Goal: Information Seeking & Learning: Learn about a topic

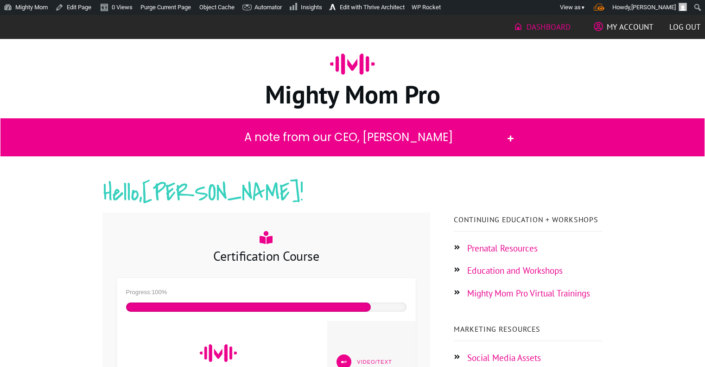
scroll to position [169, 0]
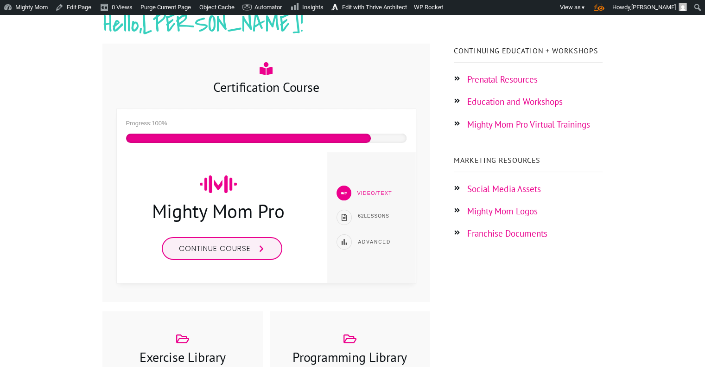
click at [187, 252] on span "Continue course" at bounding box center [215, 248] width 72 height 11
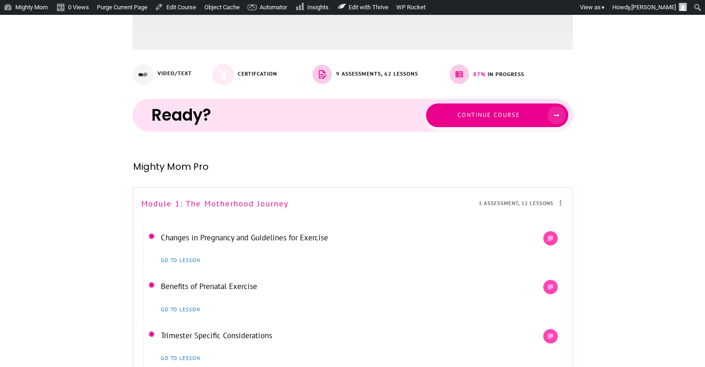
scroll to position [243, 0]
click at [306, 239] on link "Changes in Pregnancy and Guidelines for Exercise" at bounding box center [244, 237] width 167 height 10
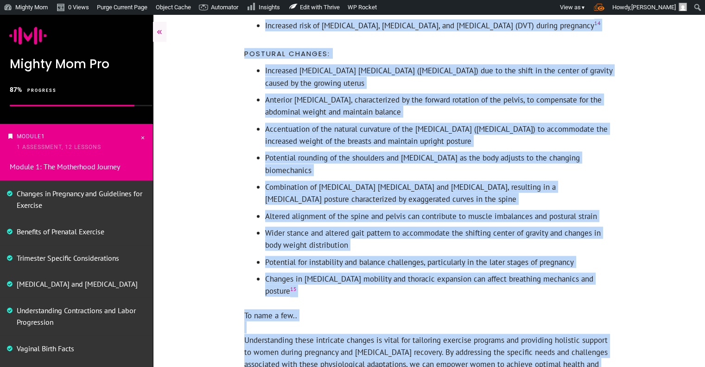
scroll to position [1970, 0]
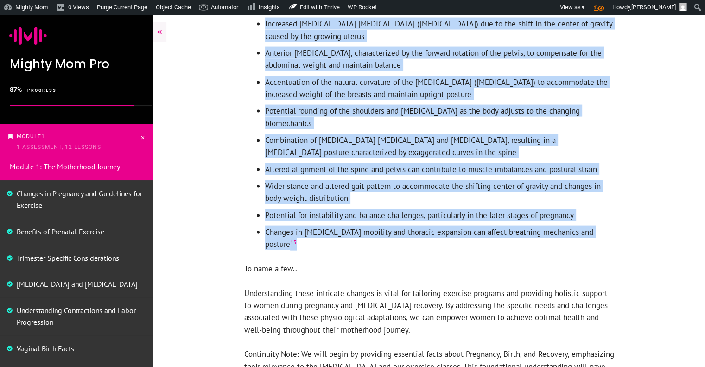
drag, startPoint x: 245, startPoint y: 56, endPoint x: 599, endPoint y: 226, distance: 392.8
copy div "Muscular Changes: Stretching and separation of the rectus abdominis muscles (di…"
